Goal: Find contact information: Find contact information

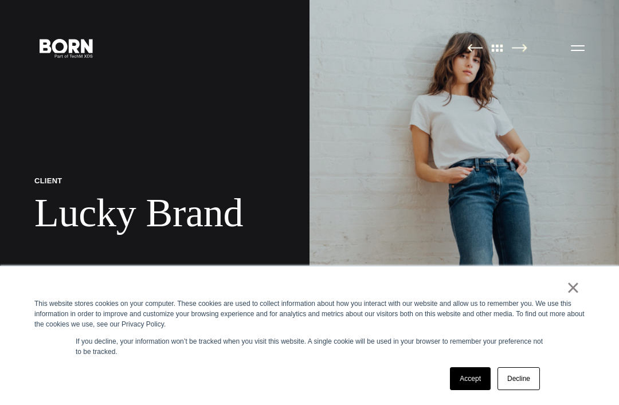
click at [22, 291] on div "× This website stores cookies on your computer. These cookies are used to colle…" at bounding box center [309, 335] width 619 height 139
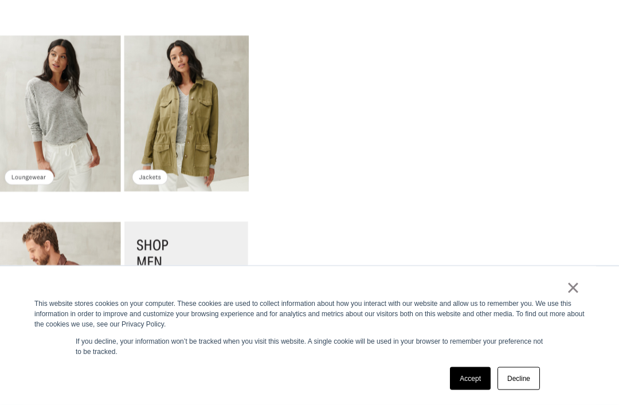
scroll to position [2555, 0]
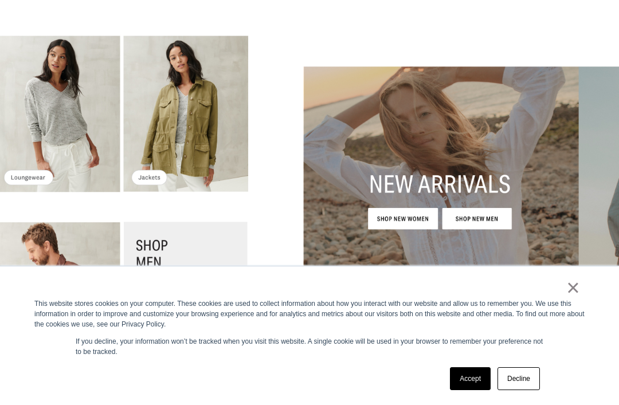
click at [406, 226] on img at bounding box center [579, 206] width 550 height 344
click at [395, 222] on img at bounding box center [579, 206] width 550 height 344
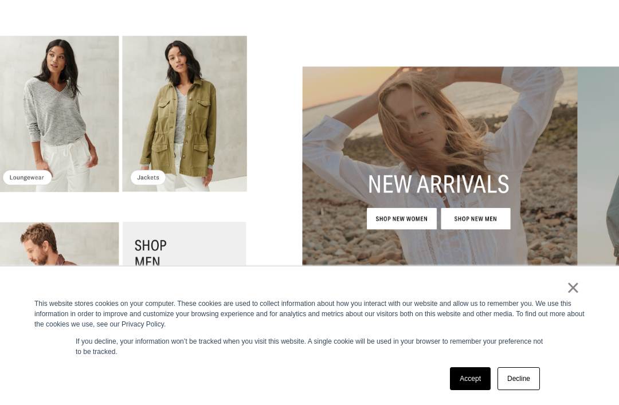
click at [479, 390] on link "Accept" at bounding box center [470, 378] width 41 height 23
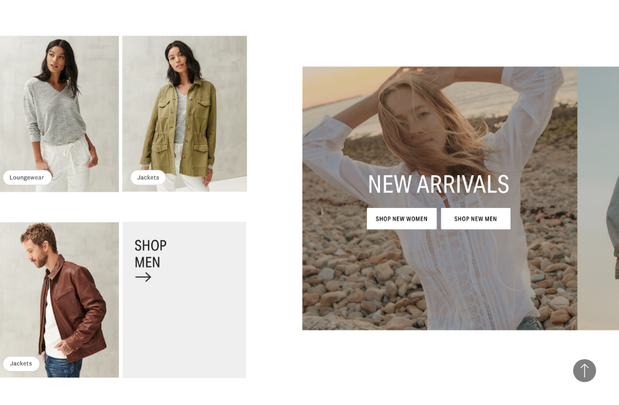
click at [395, 225] on img at bounding box center [577, 206] width 550 height 344
click at [411, 217] on img at bounding box center [577, 206] width 550 height 344
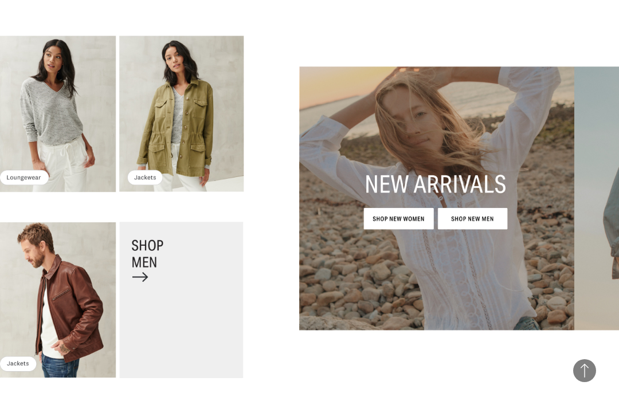
scroll to position [2557, 0]
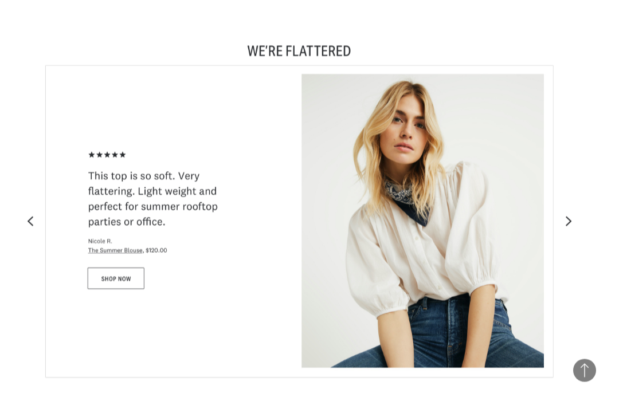
scroll to position [3359, 0]
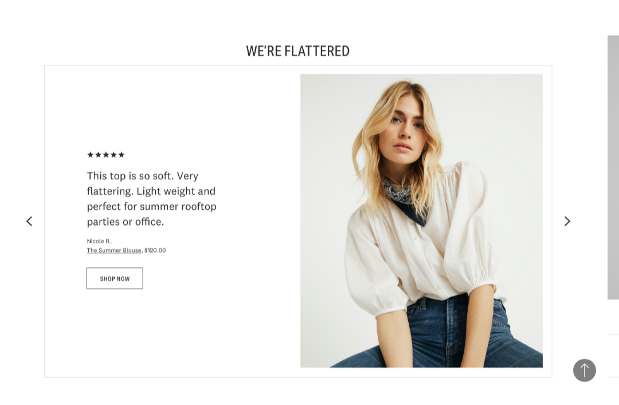
click at [573, 221] on img at bounding box center [298, 206] width 550 height 344
click at [573, 229] on img at bounding box center [298, 206] width 550 height 344
click at [592, 281] on div at bounding box center [297, 189] width 2957 height 378
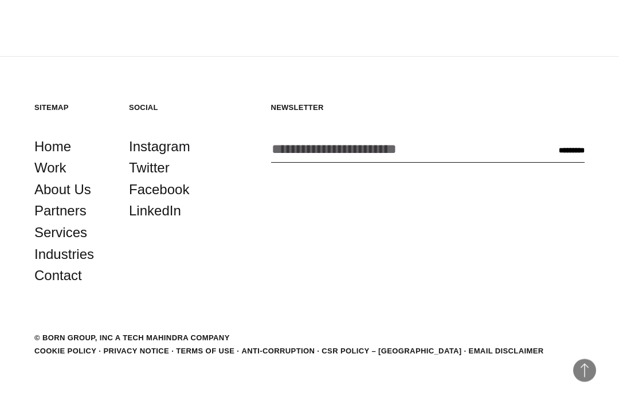
scroll to position [8994, 0]
click at [34, 287] on link "Contact" at bounding box center [58, 276] width 48 height 22
